Goal: Transaction & Acquisition: Purchase product/service

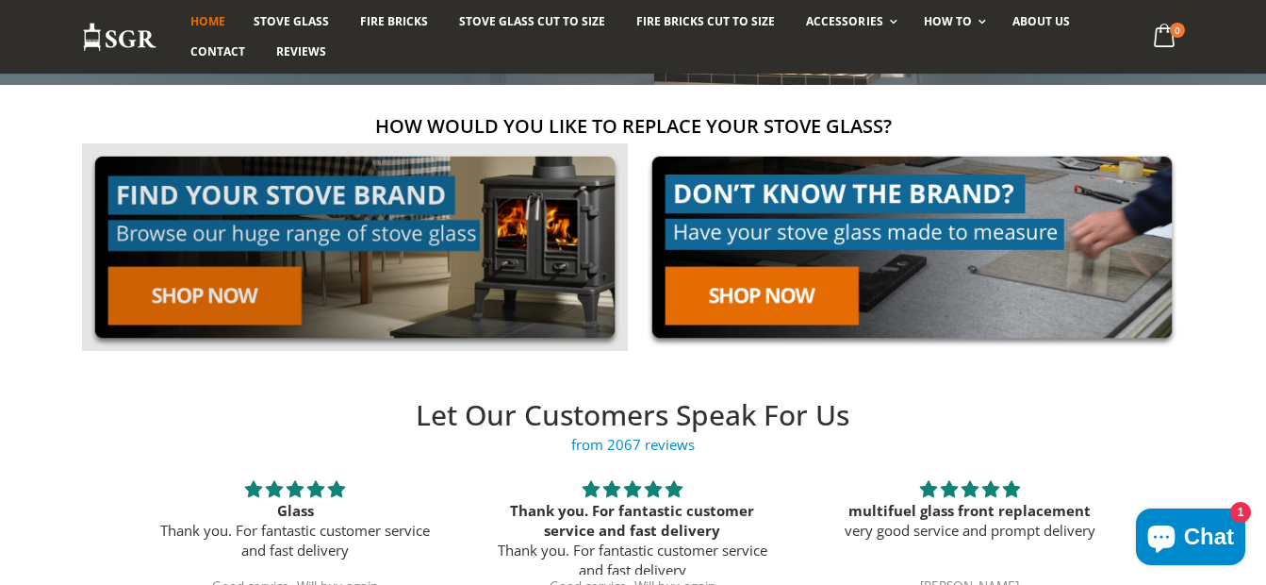
scroll to position [377, 0]
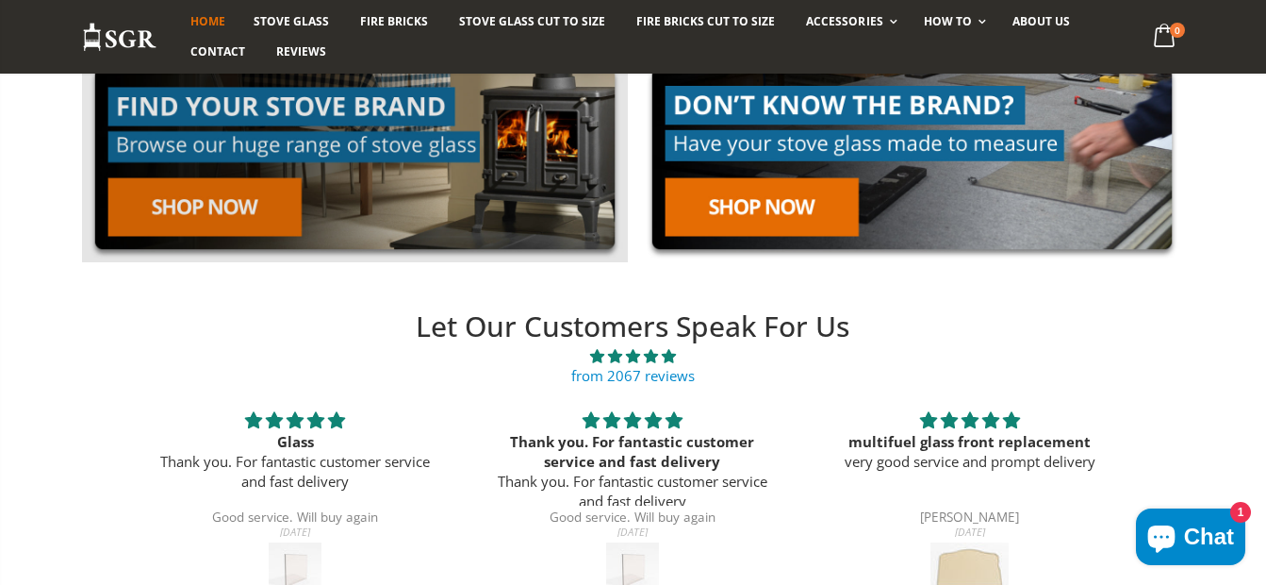
click at [214, 206] on link at bounding box center [355, 159] width 546 height 208
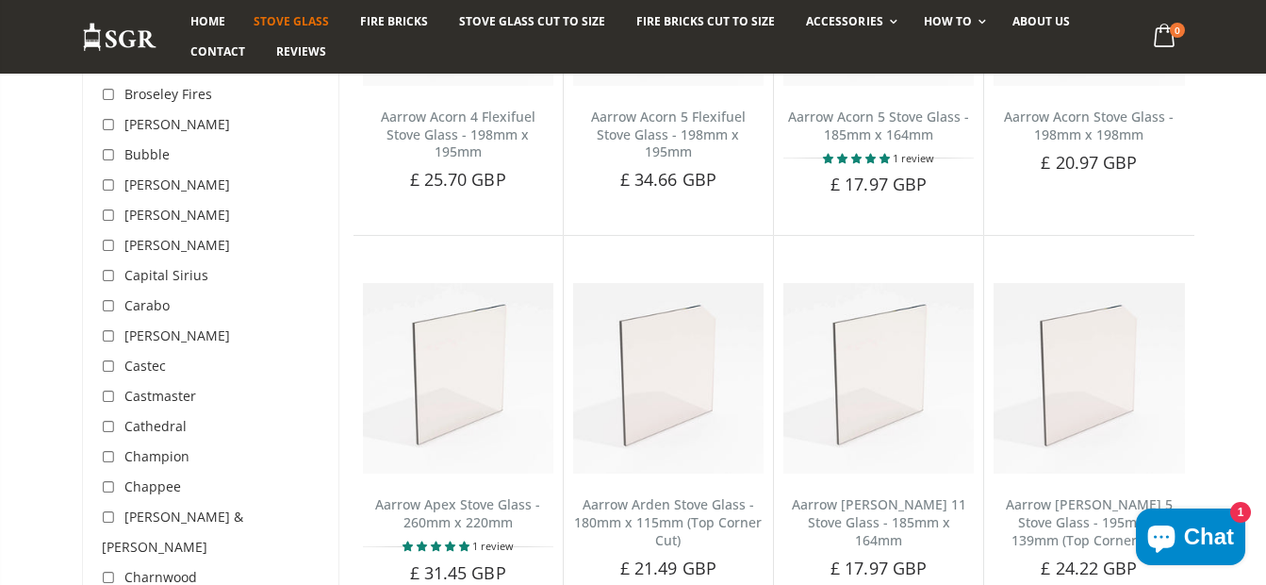
scroll to position [1226, 0]
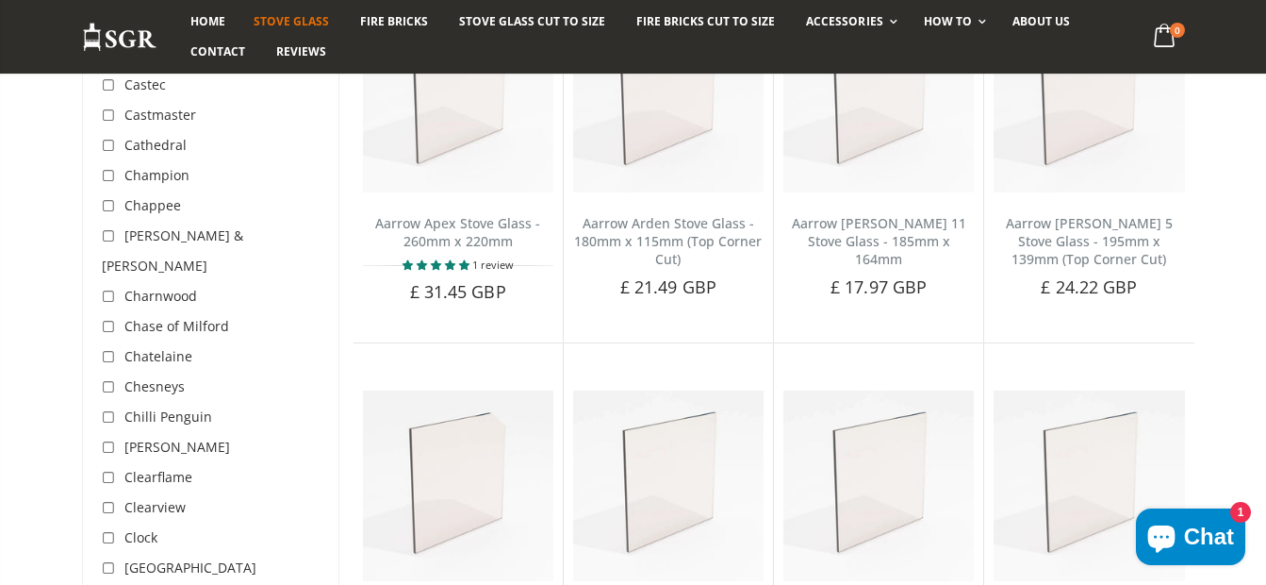
click at [109, 288] on input "checkbox" at bounding box center [111, 297] width 19 height 19
checkbox input "true"
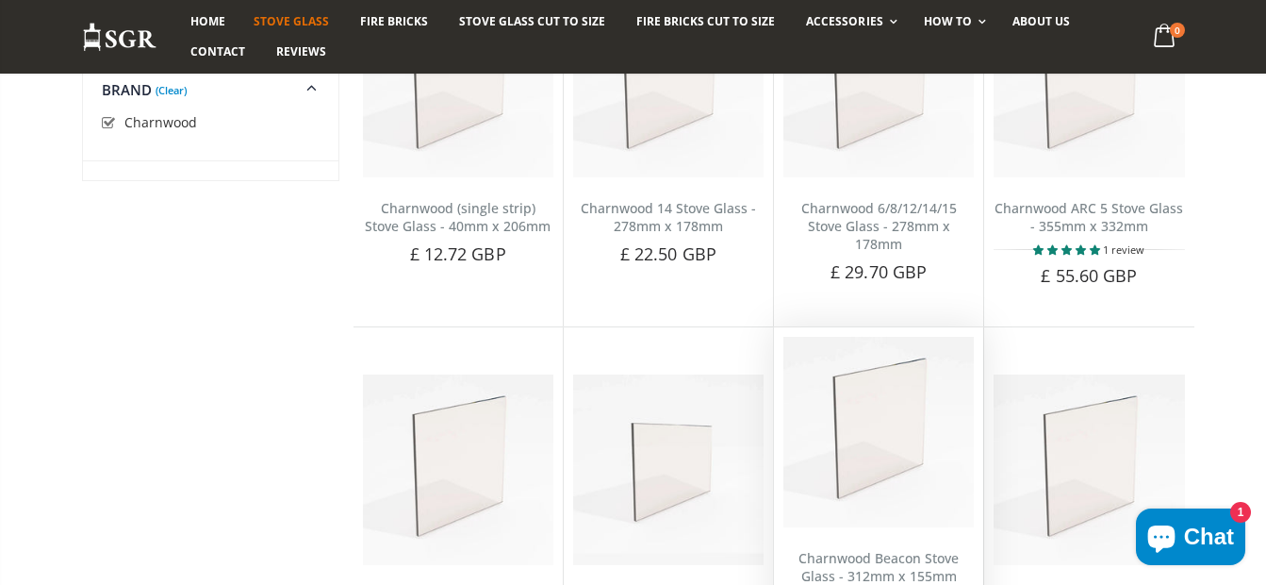
scroll to position [449, 0]
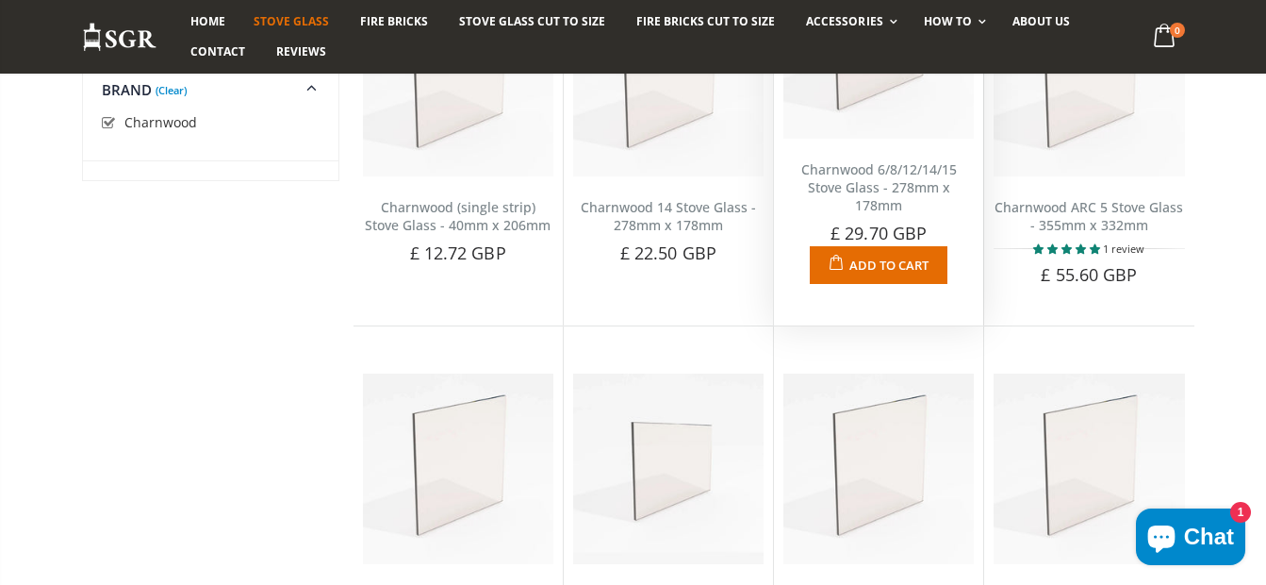
click at [875, 256] on span "Add to Cart" at bounding box center [889, 264] width 79 height 17
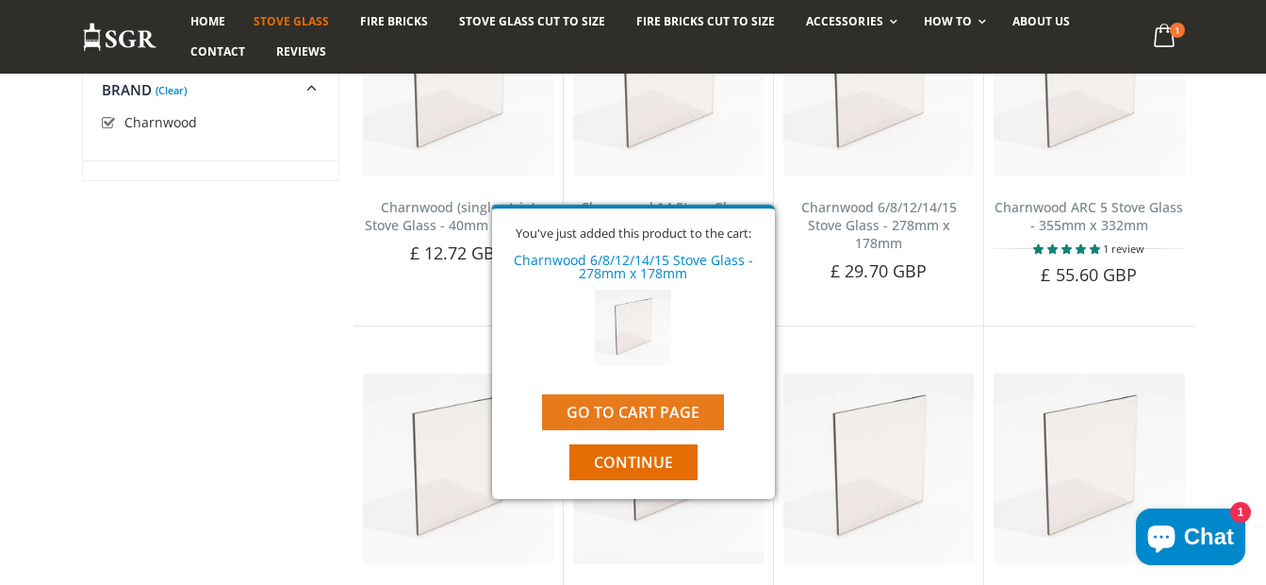
click at [642, 414] on link "Go to cart page" at bounding box center [633, 412] width 182 height 36
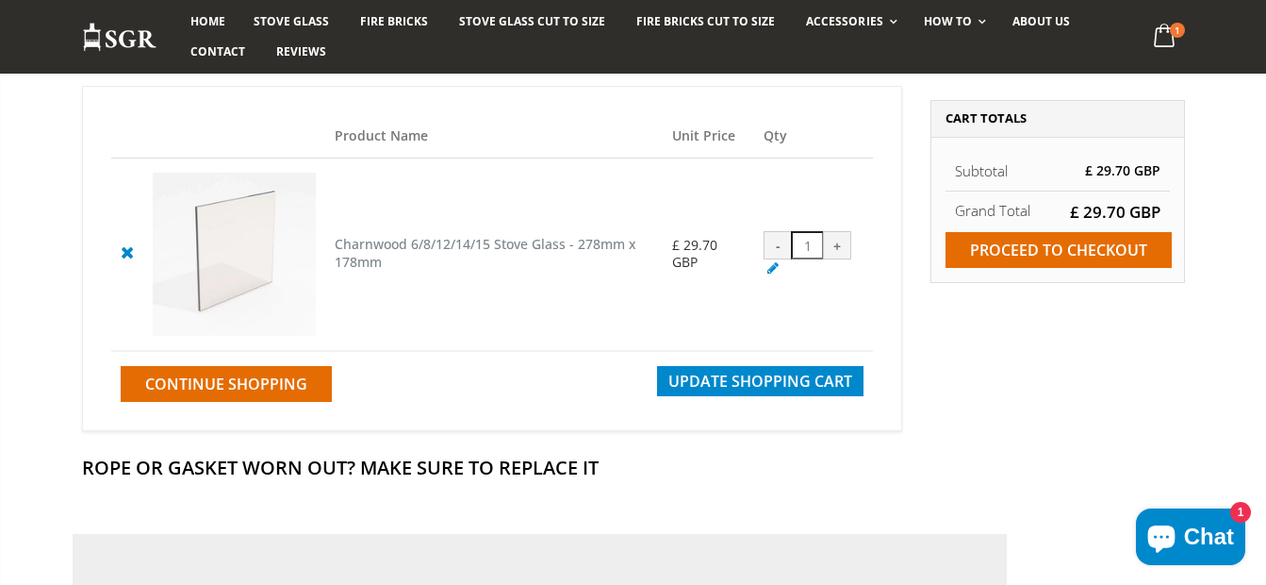
scroll to position [189, 0]
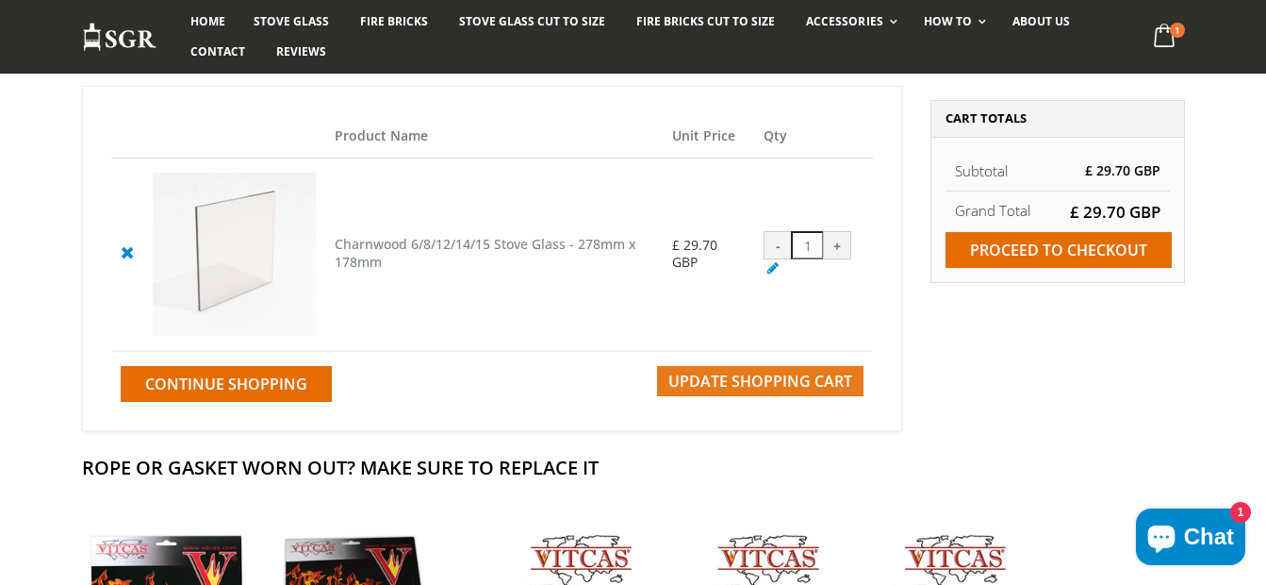
click at [773, 379] on span "Update Shopping Cart" at bounding box center [761, 381] width 184 height 21
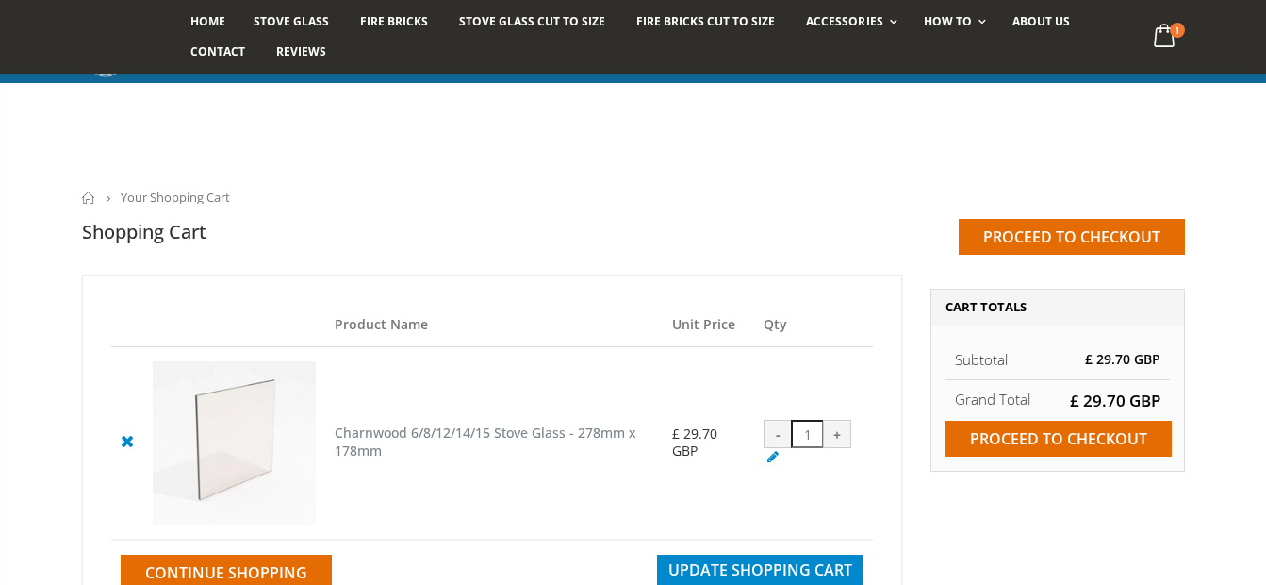
click at [836, 420] on div "+" at bounding box center [837, 434] width 28 height 28
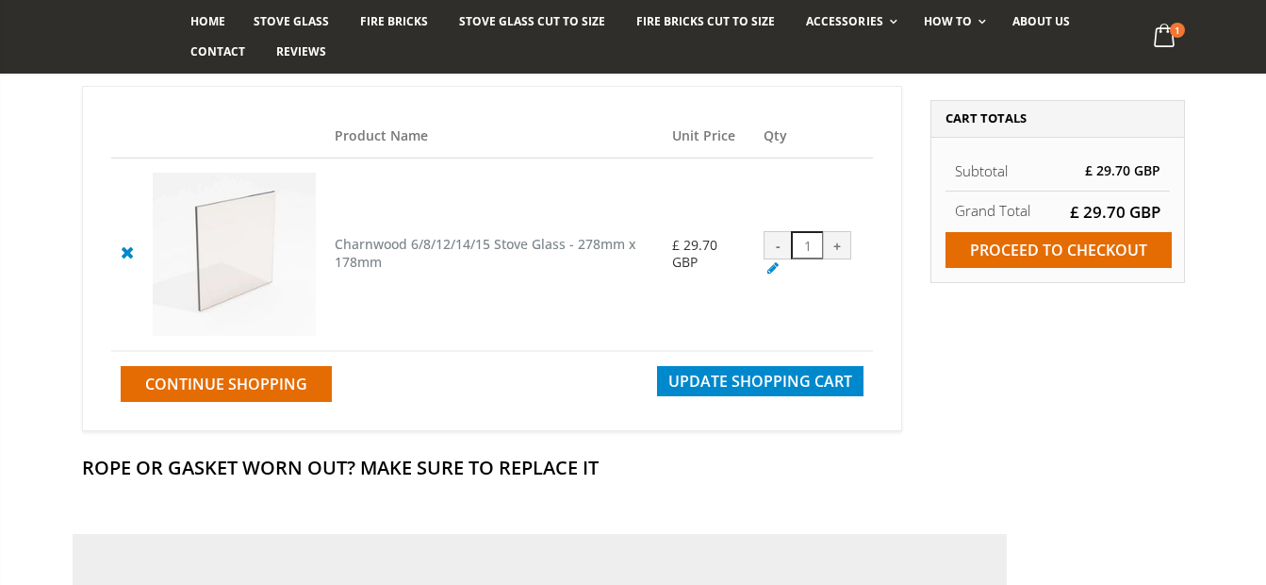
type input "2"
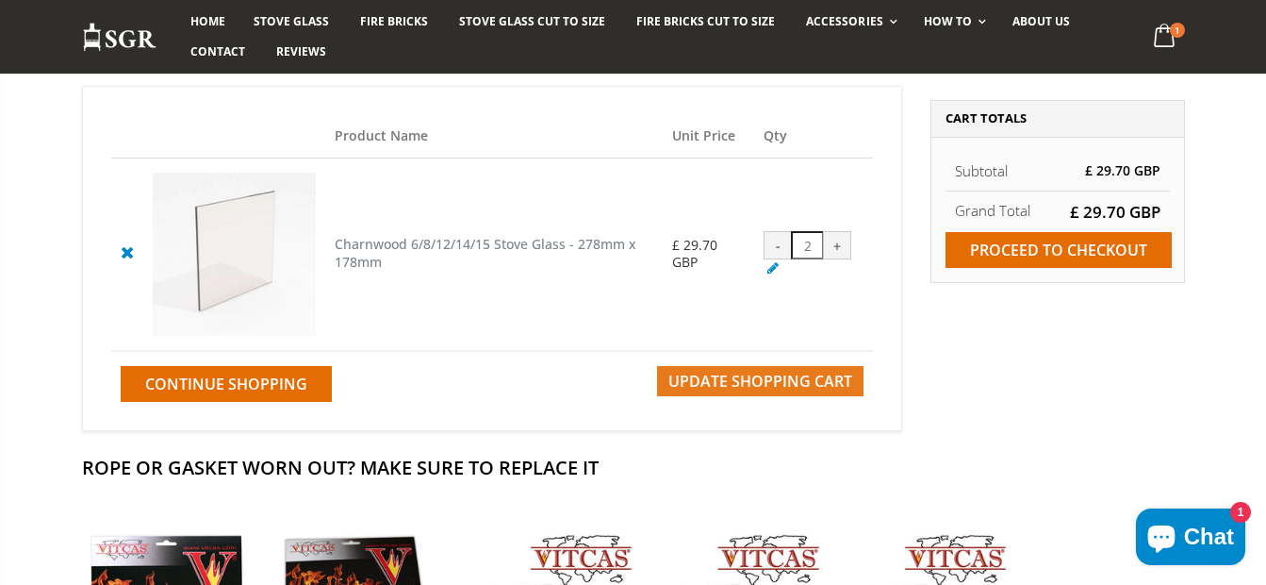
click at [776, 378] on span "Update Shopping Cart" at bounding box center [761, 381] width 184 height 21
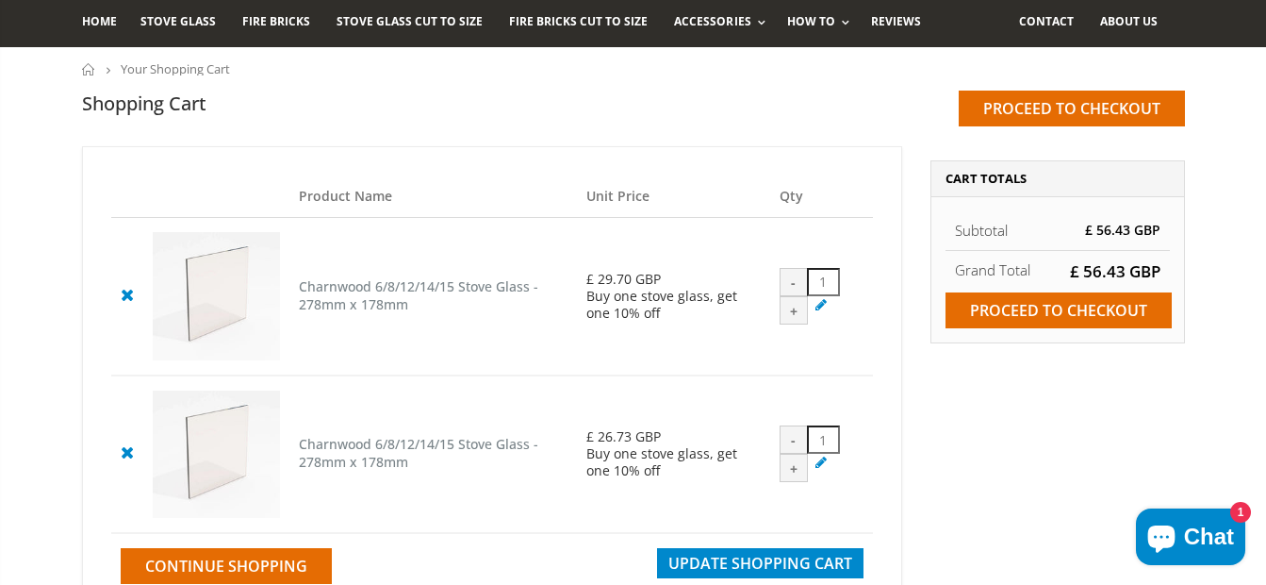
scroll to position [94, 0]
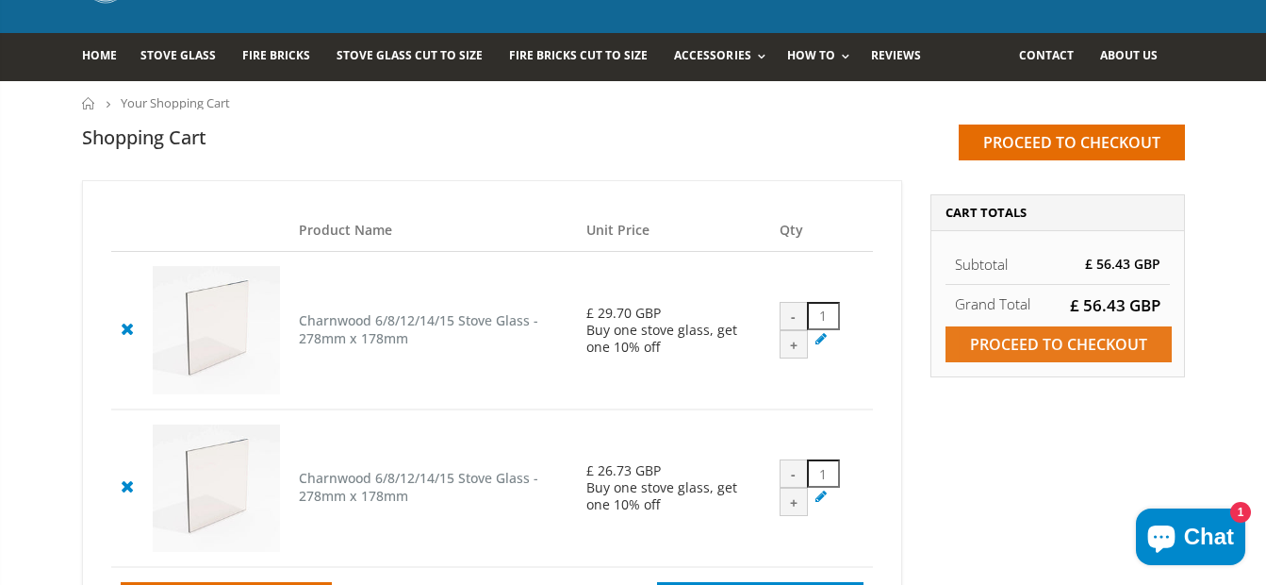
click at [1045, 342] on input "Proceed to checkout" at bounding box center [1059, 344] width 226 height 36
